Goal: Transaction & Acquisition: Purchase product/service

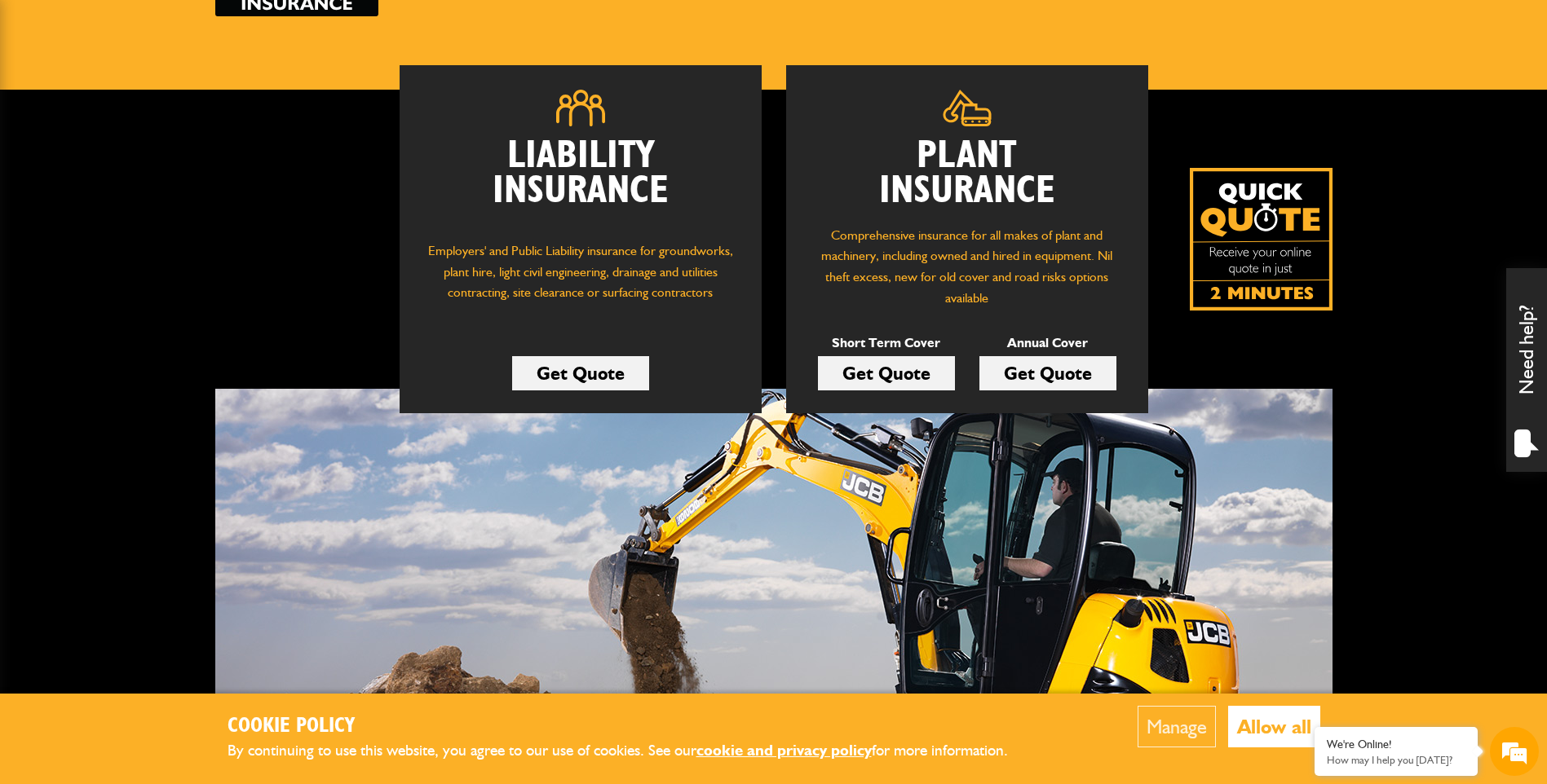
scroll to position [163, 0]
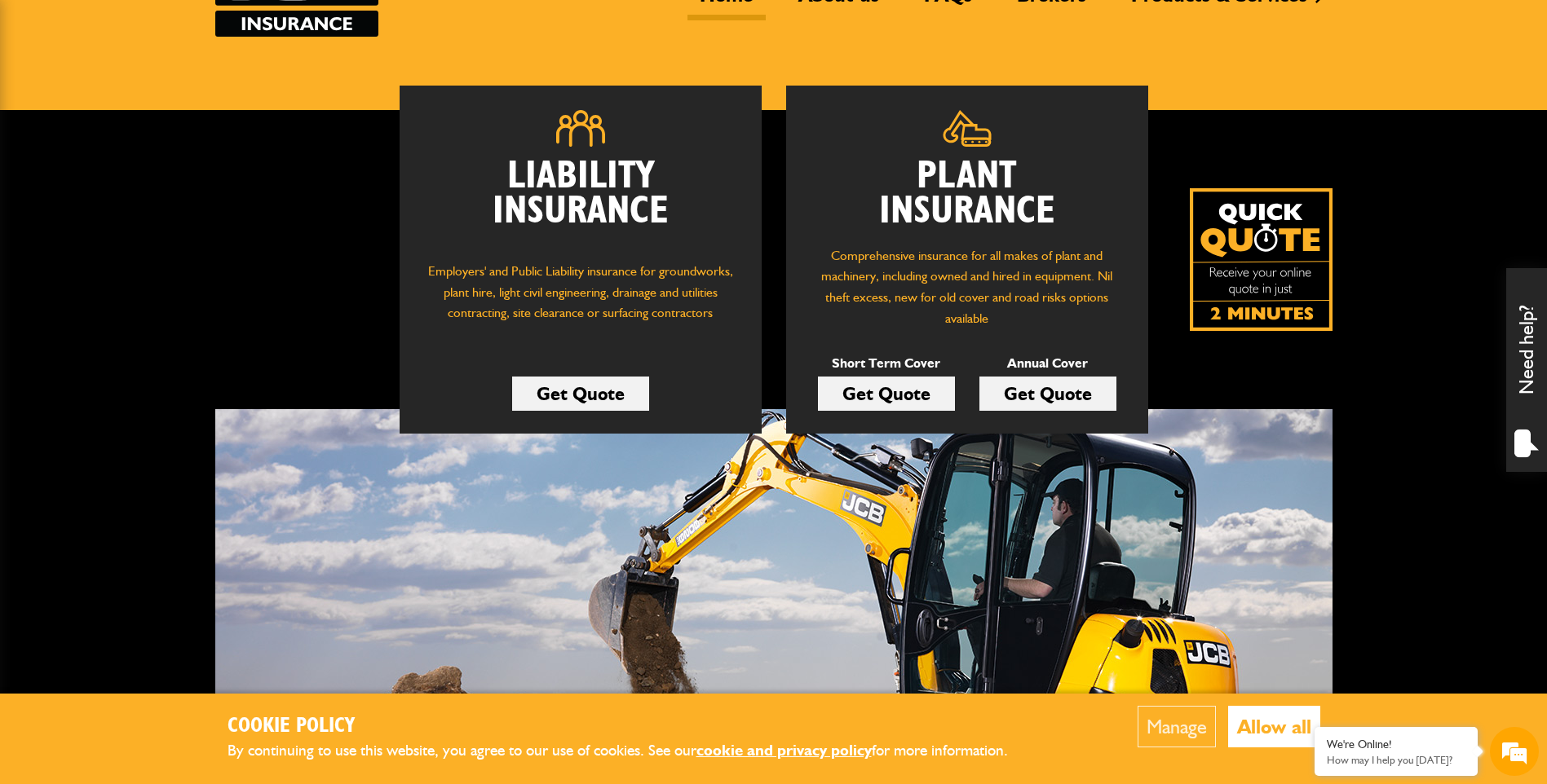
click at [886, 388] on link "Get Quote" at bounding box center [886, 394] width 137 height 34
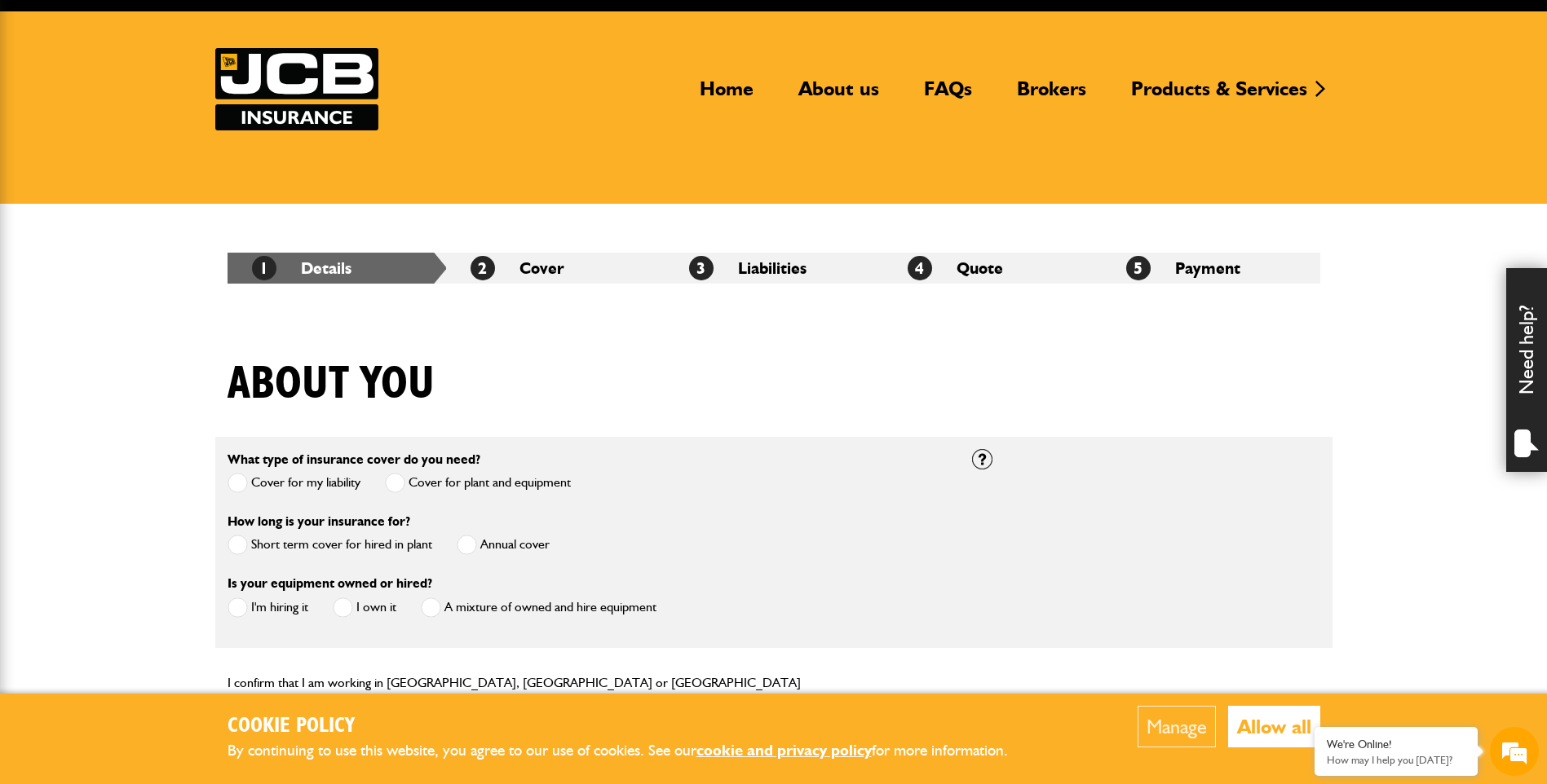
scroll to position [163, 0]
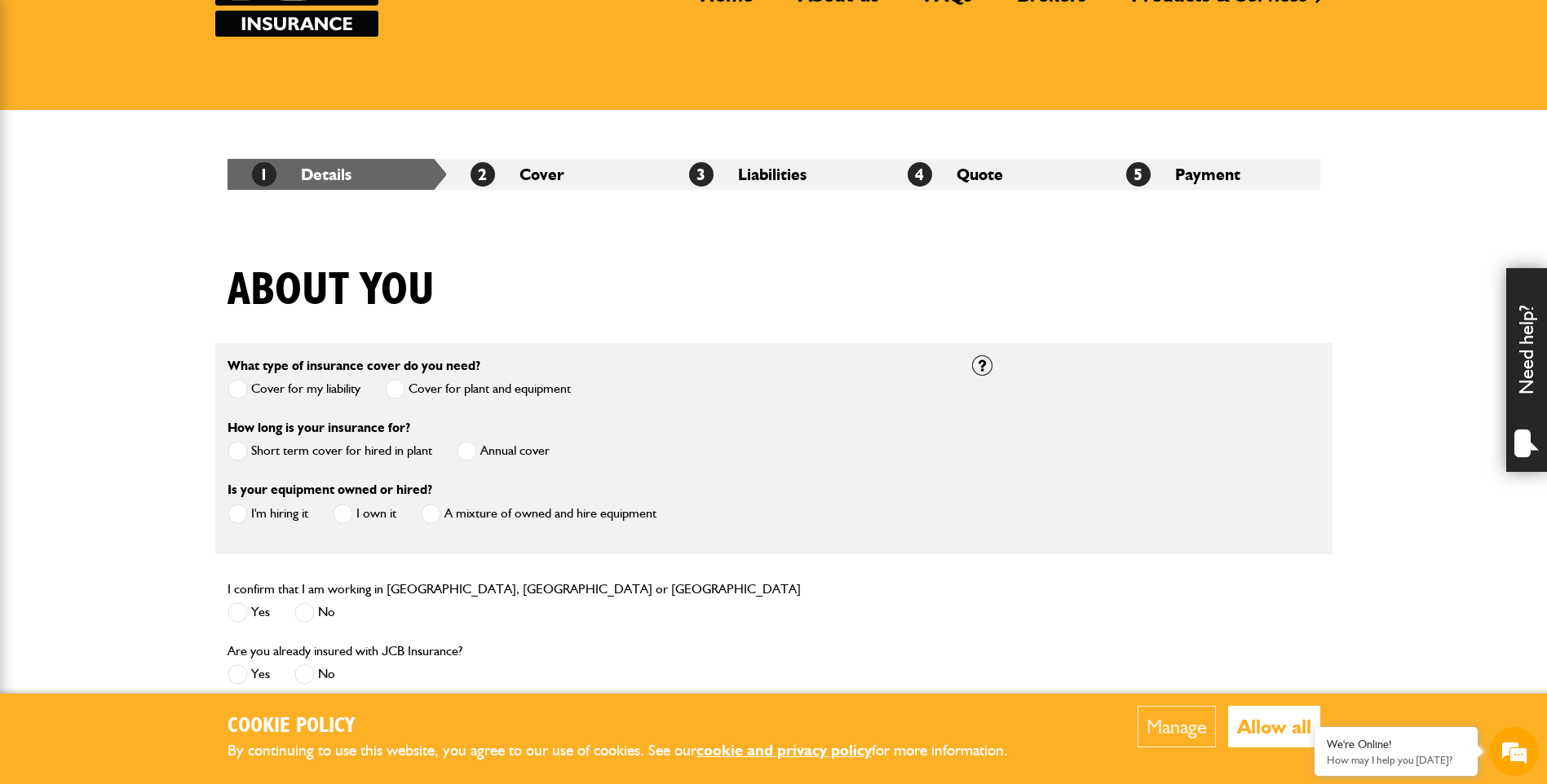
click at [237, 448] on span at bounding box center [238, 451] width 21 height 21
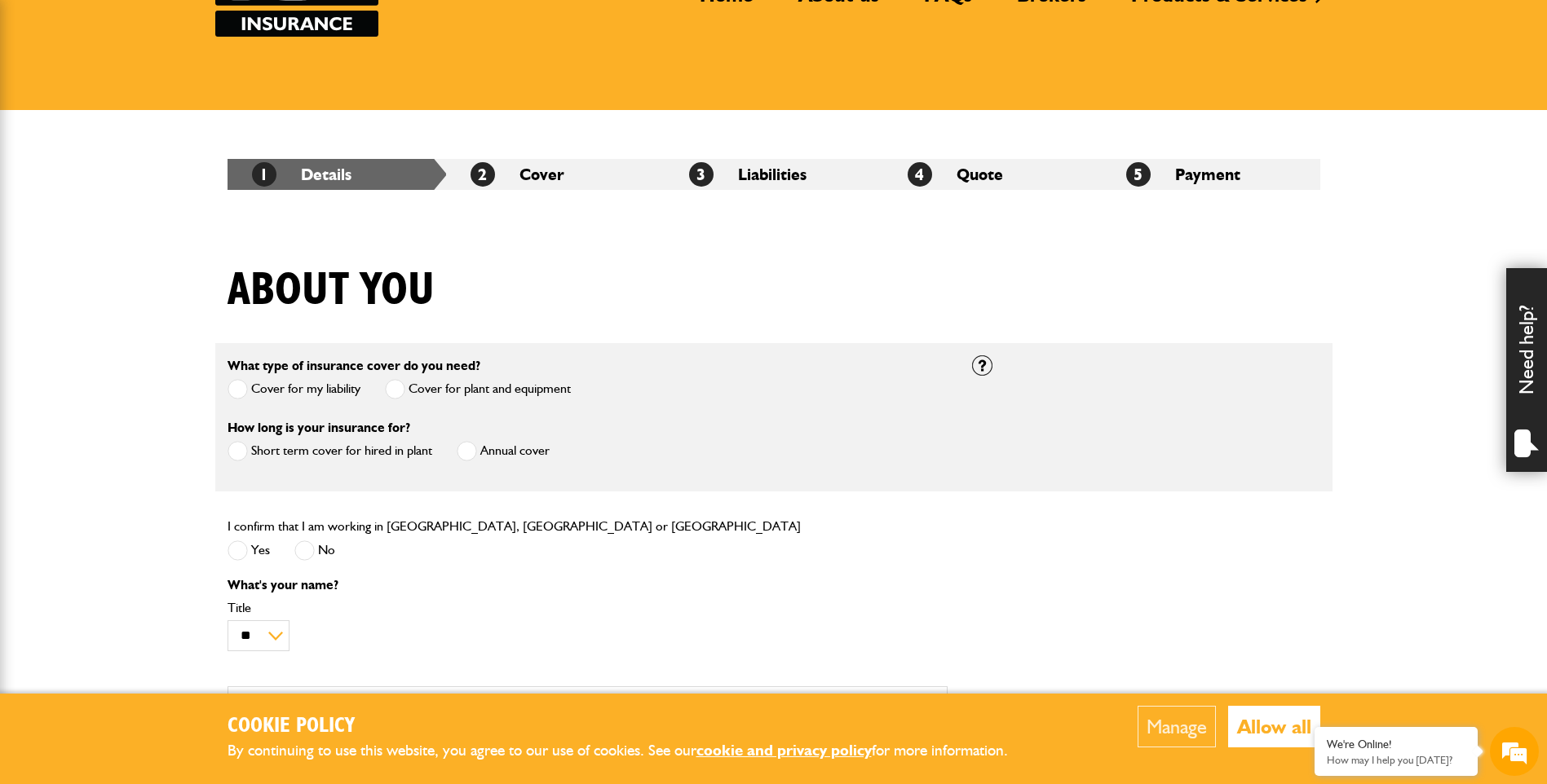
click at [237, 550] on span at bounding box center [238, 550] width 21 height 21
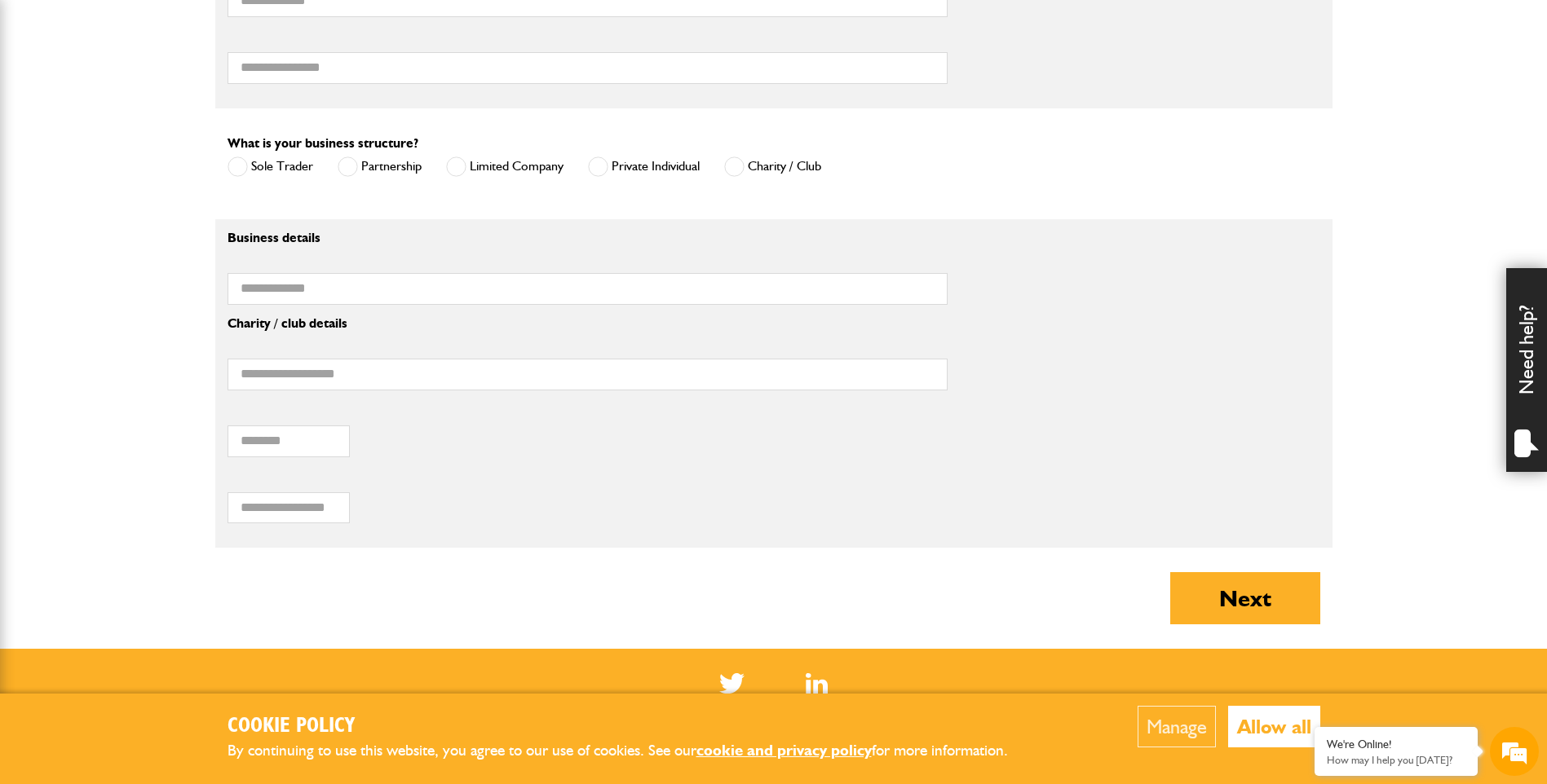
scroll to position [1060, 0]
